Goal: Information Seeking & Learning: Learn about a topic

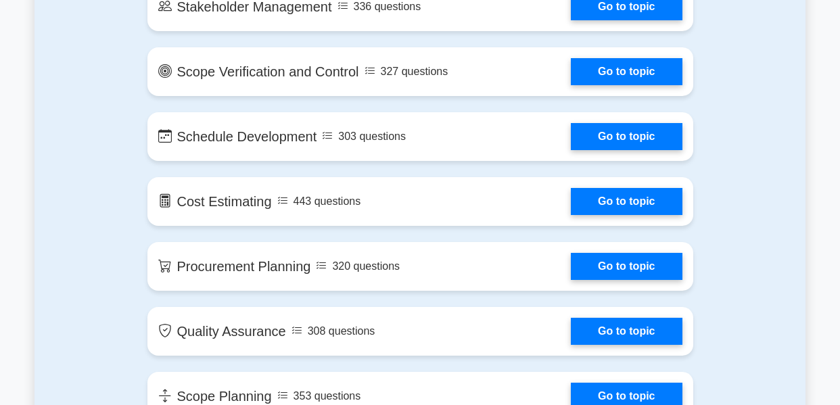
scroll to position [1420, 0]
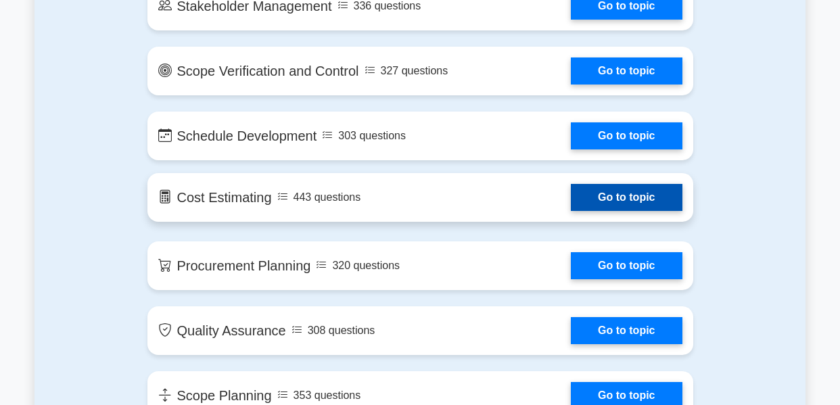
click at [622, 191] on link "Go to topic" at bounding box center [626, 197] width 111 height 27
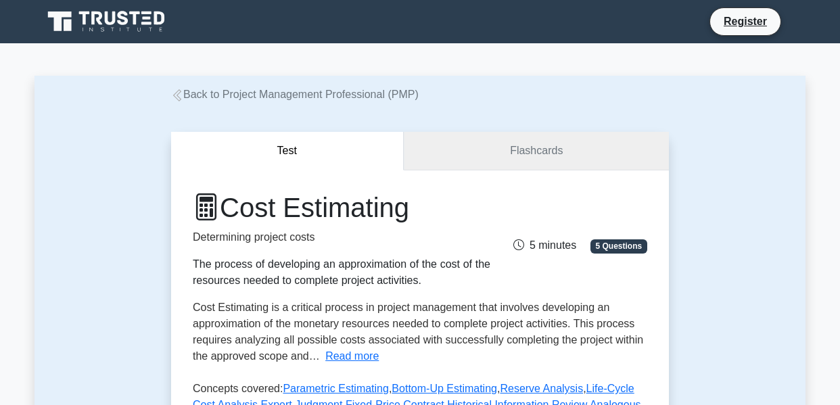
click at [495, 160] on link "Flashcards" at bounding box center [536, 151] width 265 height 39
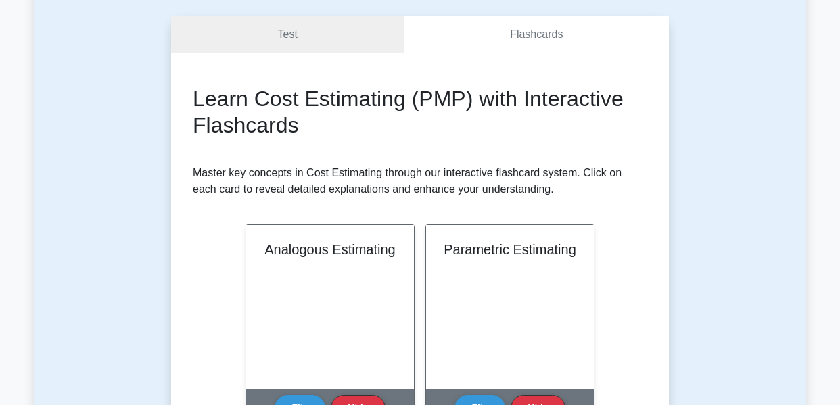
scroll to position [68, 0]
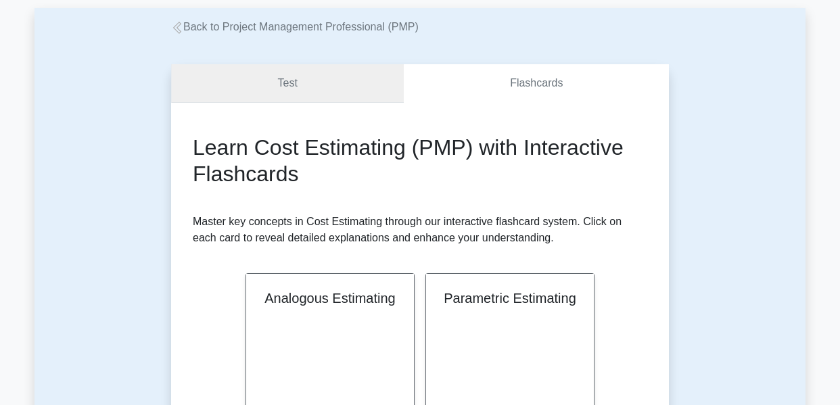
click at [309, 94] on link "Test" at bounding box center [287, 83] width 233 height 39
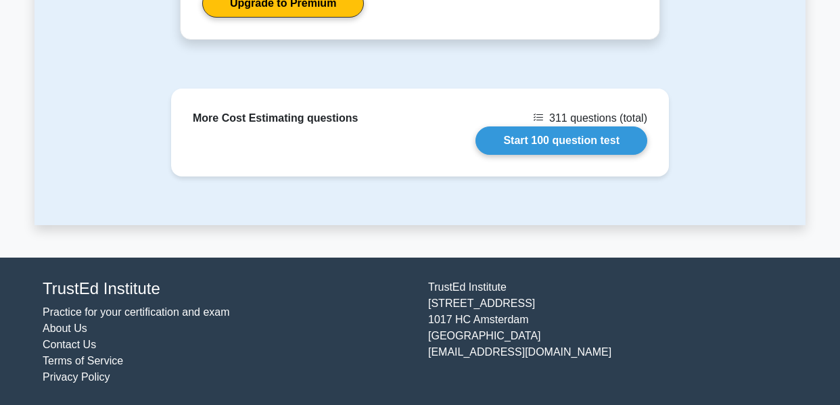
scroll to position [1645, 0]
